Goal: Task Accomplishment & Management: Complete application form

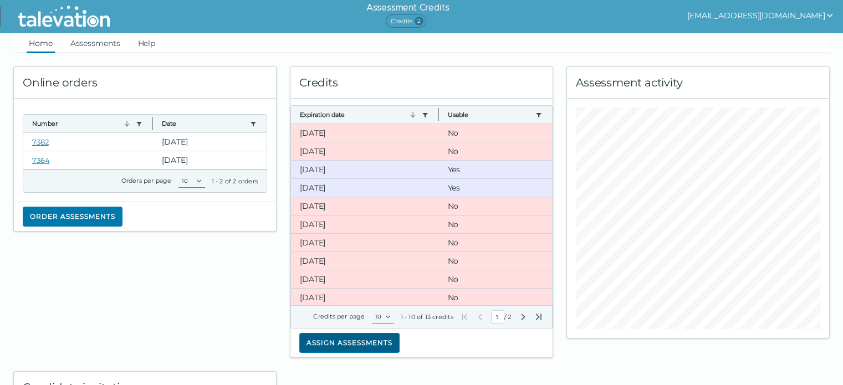
click at [340, 344] on button "Assign assessments" at bounding box center [349, 343] width 100 height 20
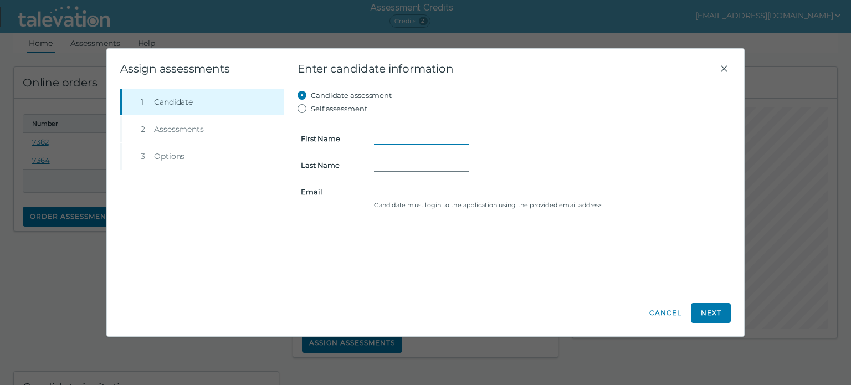
click at [381, 142] on input "First Name" at bounding box center [421, 138] width 95 height 13
type input "Victoria"
type input "[PERSON_NAME]"
type input "[PERSON_NAME][EMAIL_ADDRESS][DOMAIN_NAME]"
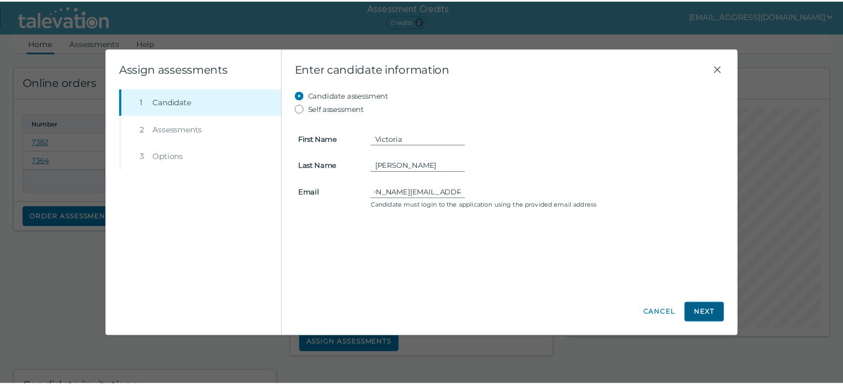
scroll to position [0, 0]
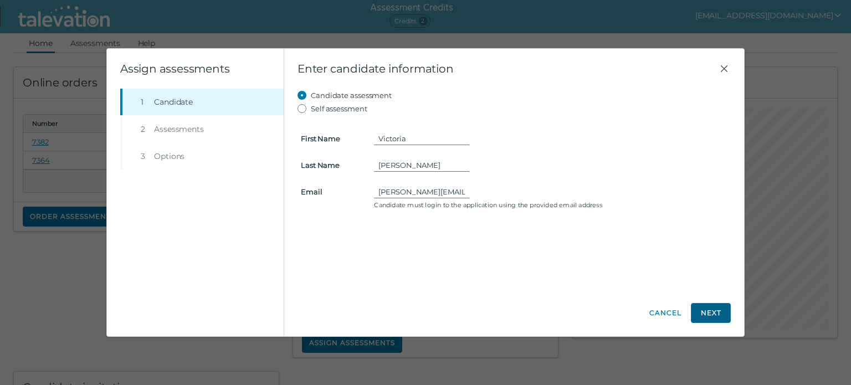
click at [714, 312] on button "Next" at bounding box center [711, 313] width 40 height 20
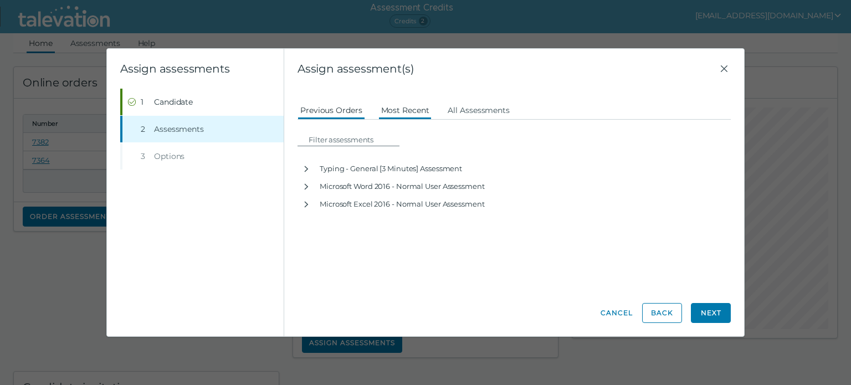
click at [404, 112] on button "Most Recent" at bounding box center [406, 110] width 54 height 20
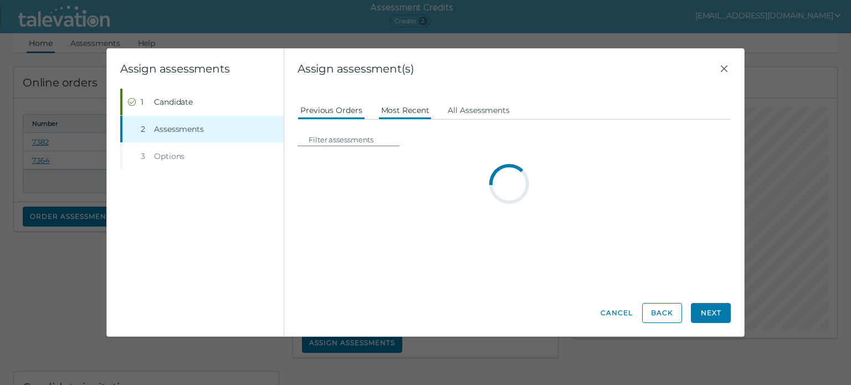
click at [341, 113] on button "Previous Orders" at bounding box center [332, 110] width 68 height 20
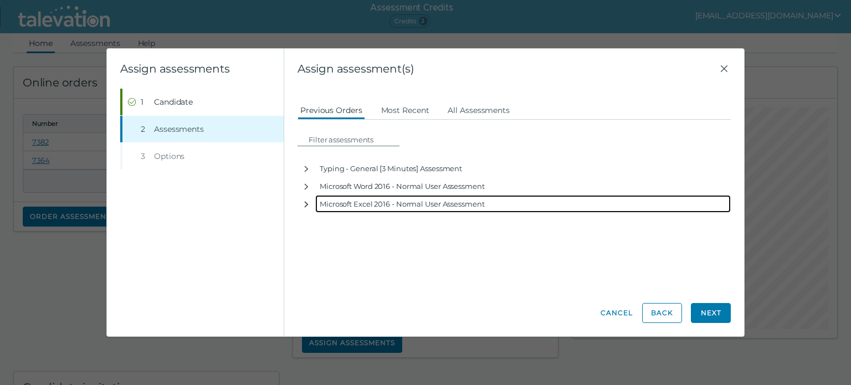
click at [307, 201] on icon "button" at bounding box center [306, 204] width 9 height 9
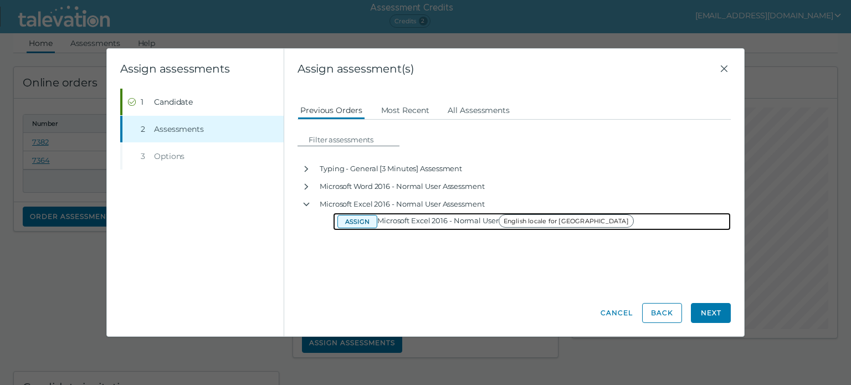
click at [354, 221] on button "Assign" at bounding box center [358, 221] width 40 height 13
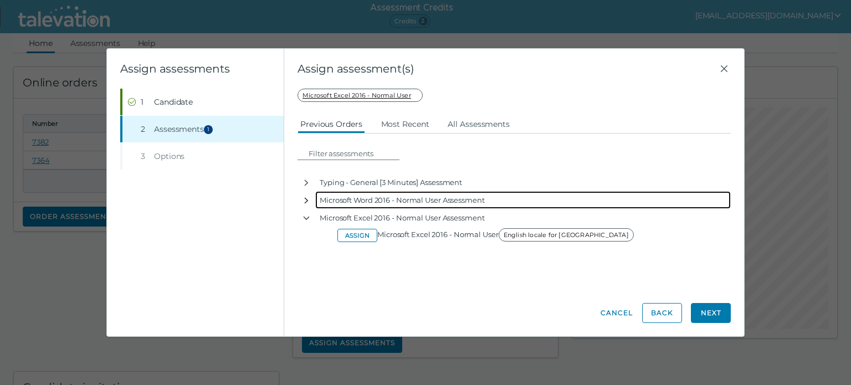
click at [307, 198] on icon "button" at bounding box center [306, 200] width 9 height 9
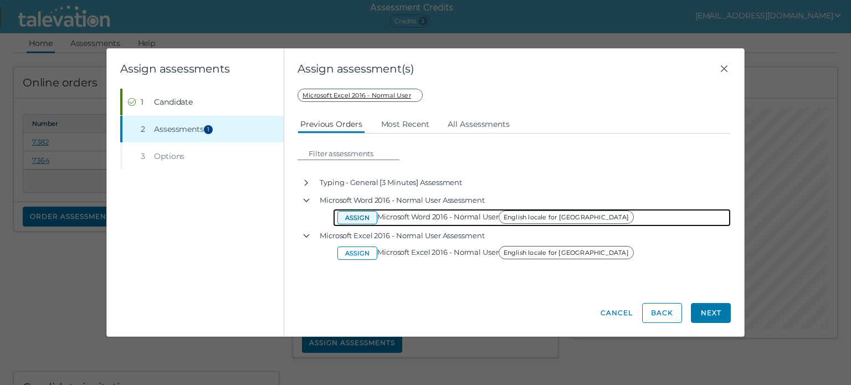
click at [348, 219] on button "Assign" at bounding box center [358, 217] width 40 height 13
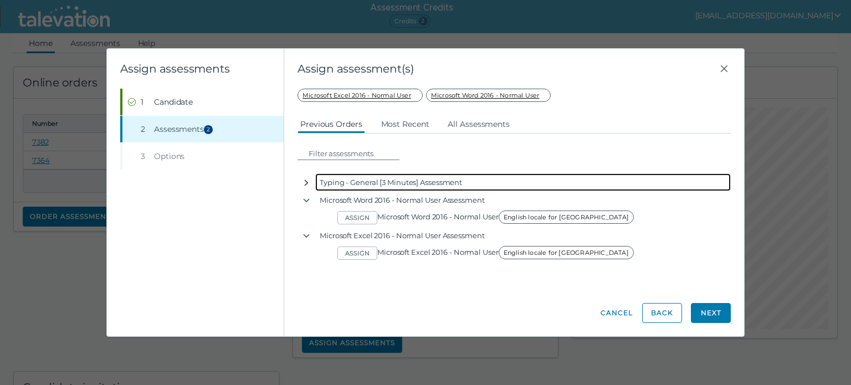
click at [308, 183] on icon "button" at bounding box center [306, 182] width 9 height 9
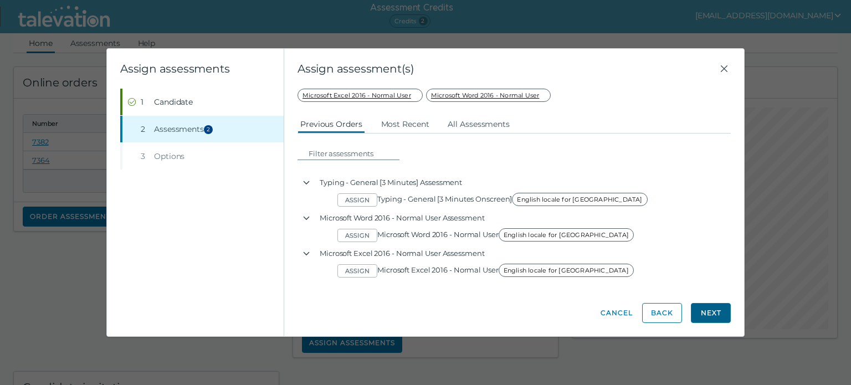
click at [704, 313] on button "Next" at bounding box center [711, 313] width 40 height 20
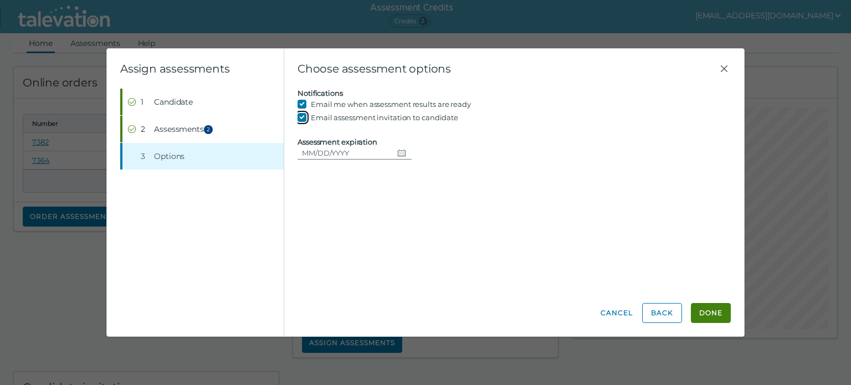
click at [305, 117] on input "Email assessment invitation to candidate" at bounding box center [304, 117] width 13 height 13
checkbox input "false"
click at [702, 312] on button "Done" at bounding box center [711, 313] width 40 height 20
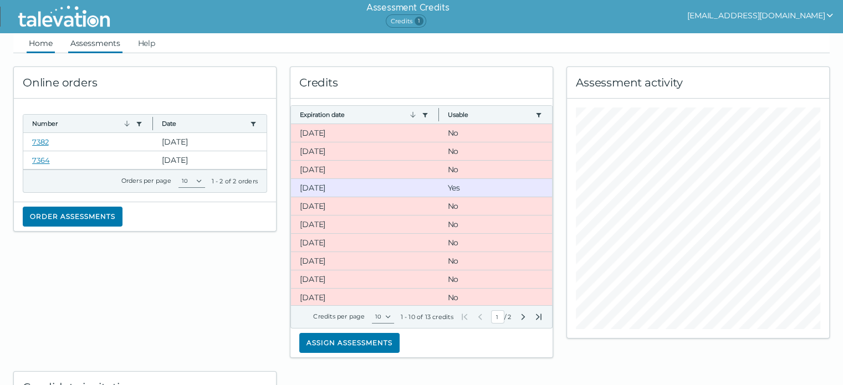
click at [110, 41] on link "Assessments" at bounding box center [95, 43] width 54 height 20
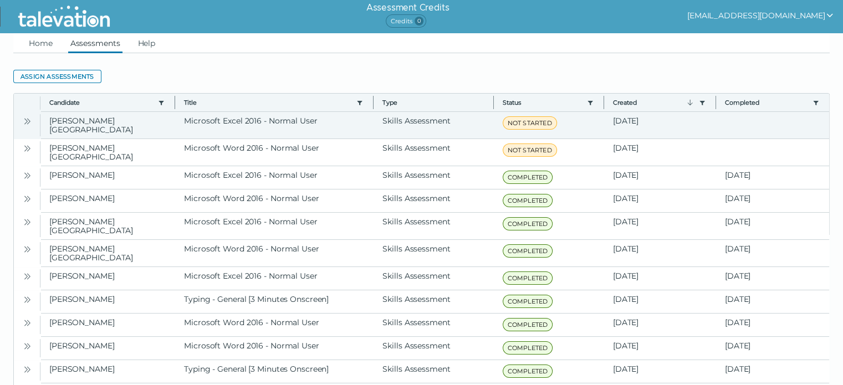
click at [26, 117] on icon "Open" at bounding box center [27, 121] width 9 height 9
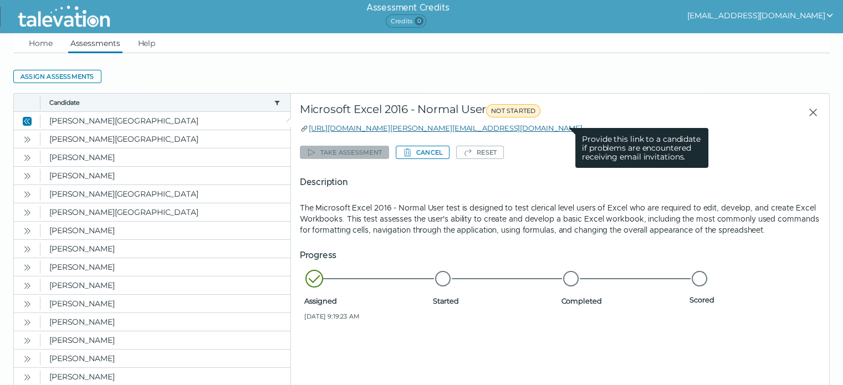
click at [414, 128] on link "[URL][DOMAIN_NAME][PERSON_NAME][EMAIL_ADDRESS][DOMAIN_NAME]" at bounding box center [446, 128] width 274 height 9
